Goal: Transaction & Acquisition: Purchase product/service

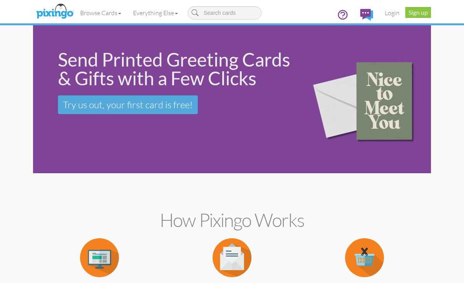
click at [147, 15] on link "Everything Else" at bounding box center [155, 12] width 57 height 19
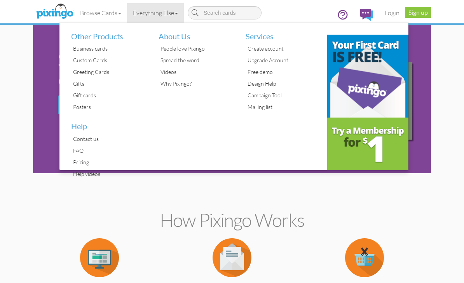
click at [76, 162] on div "Pricing" at bounding box center [109, 162] width 76 height 12
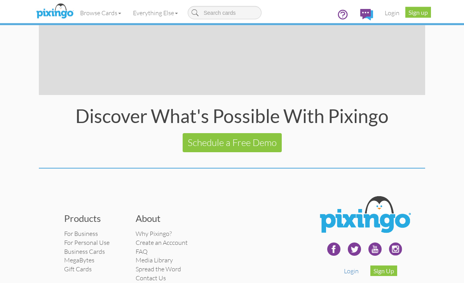
scroll to position [1525, 0]
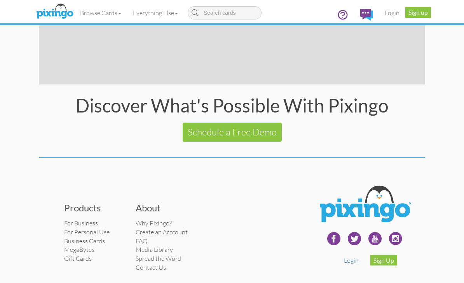
click at [83, 219] on link "For Business" at bounding box center [81, 223] width 34 height 8
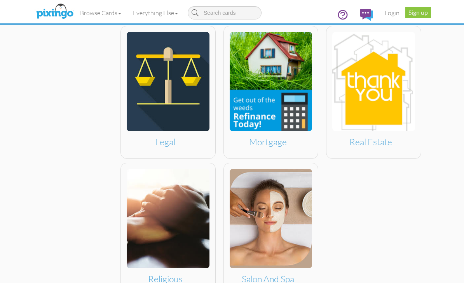
scroll to position [509, 0]
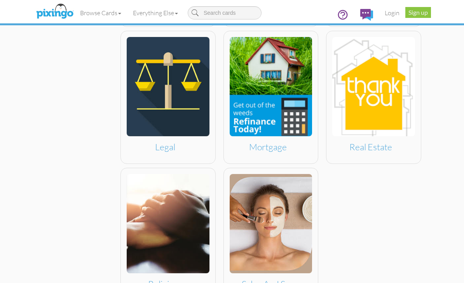
click at [305, 124] on img at bounding box center [271, 86] width 83 height 99
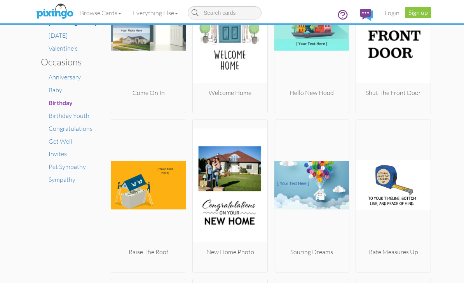
scroll to position [520, 0]
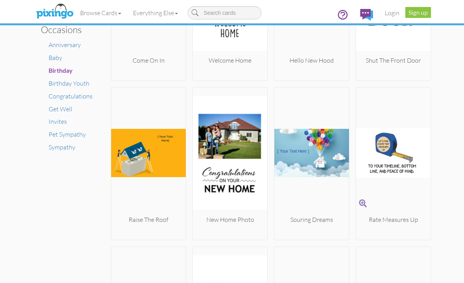
click at [406, 151] on img at bounding box center [393, 153] width 75 height 124
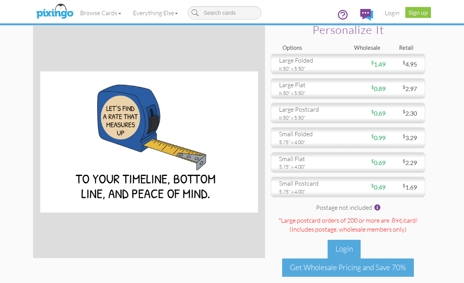
scroll to position [18, 0]
click at [368, 136] on div "$ 0.99" at bounding box center [366, 138] width 37 height 9
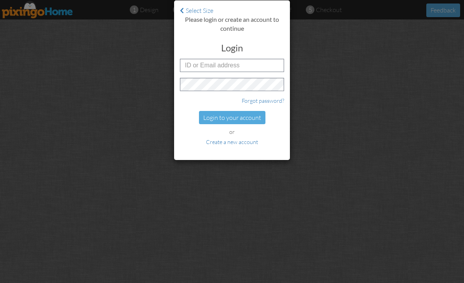
click at [201, 12] on link "Select Size" at bounding box center [196, 11] width 33 height 8
